Goal: Navigation & Orientation: Find specific page/section

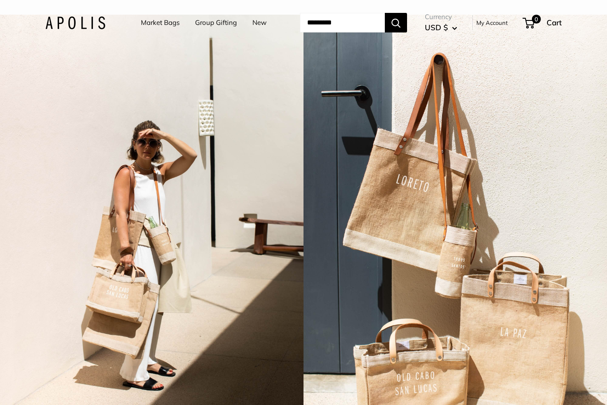
click at [151, 24] on link "Market Bags" at bounding box center [160, 22] width 39 height 12
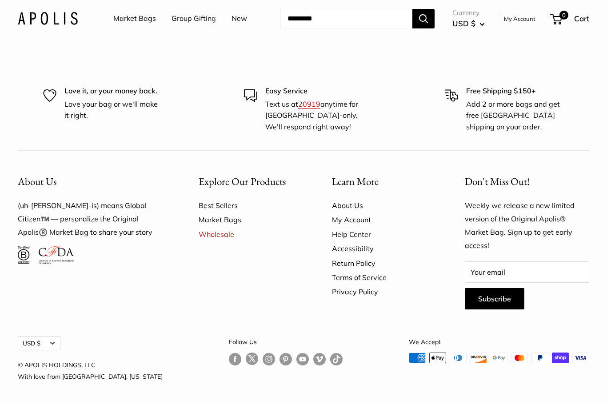
scroll to position [2361, 0]
click at [212, 227] on link "Market Bags" at bounding box center [250, 220] width 102 height 14
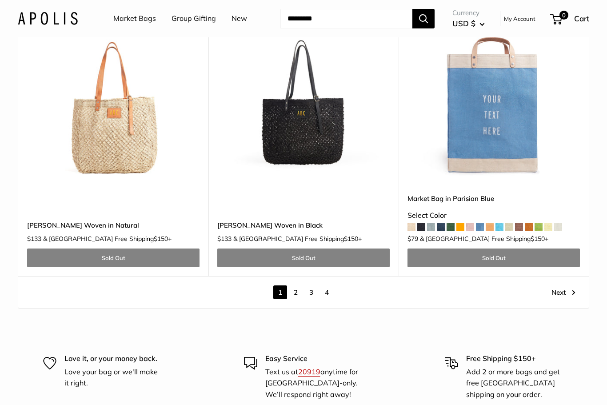
scroll to position [4793, 0]
click at [294, 285] on link "2" at bounding box center [296, 292] width 14 height 14
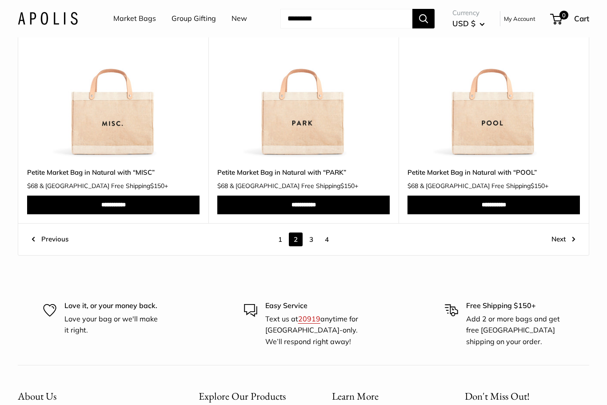
scroll to position [4558, 0]
click at [316, 232] on link "3" at bounding box center [311, 239] width 14 height 14
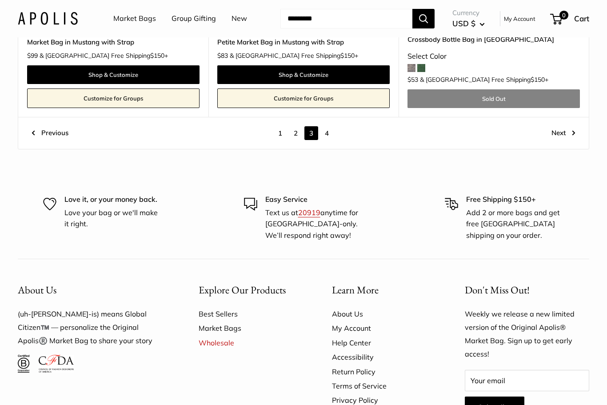
scroll to position [4744, 0]
click at [332, 126] on link "4" at bounding box center [327, 133] width 14 height 14
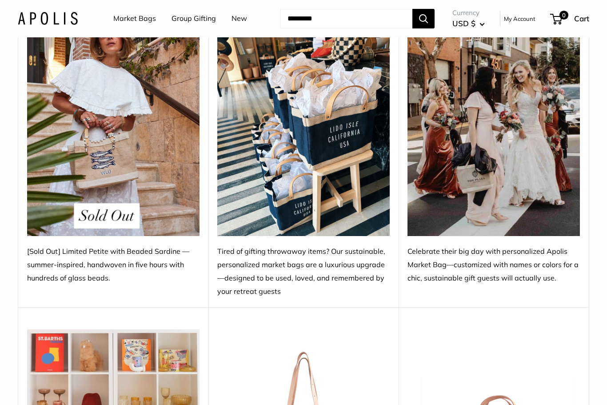
scroll to position [151, 0]
